Goal: Check status: Check status

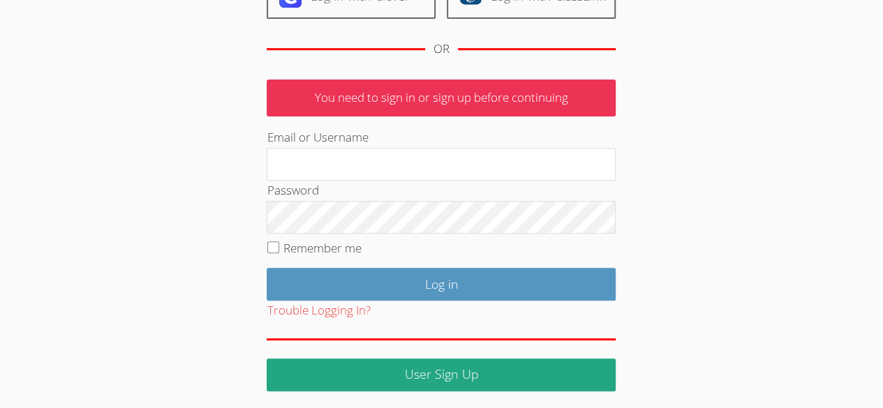
scroll to position [191, 0]
type input "owenlogan"
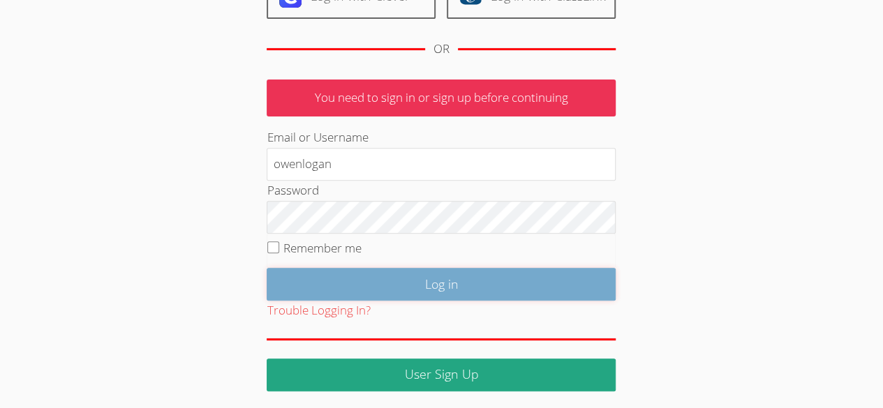
click at [419, 276] on input "Log in" at bounding box center [441, 284] width 349 height 33
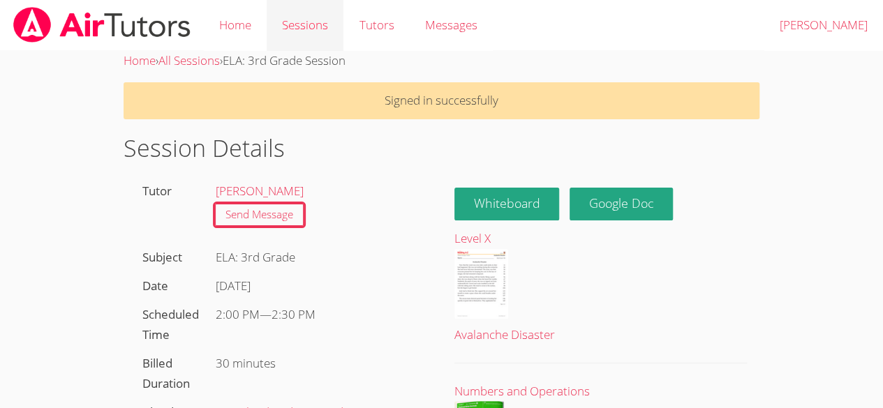
click at [303, 33] on link "Sessions" at bounding box center [305, 25] width 77 height 51
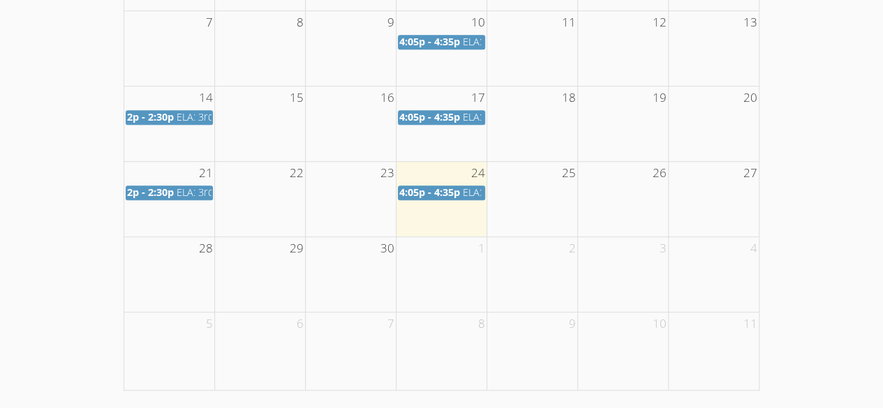
scroll to position [346, 0]
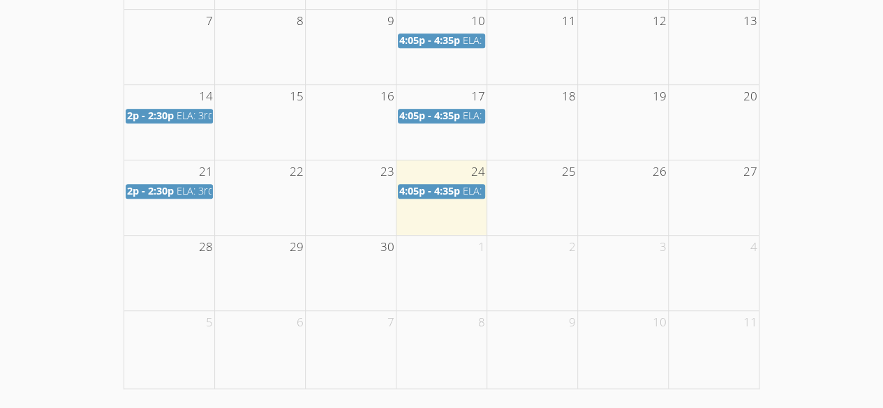
click at [434, 191] on span "4:05p - 4:35p" at bounding box center [429, 190] width 61 height 13
